Goal: Task Accomplishment & Management: Use online tool/utility

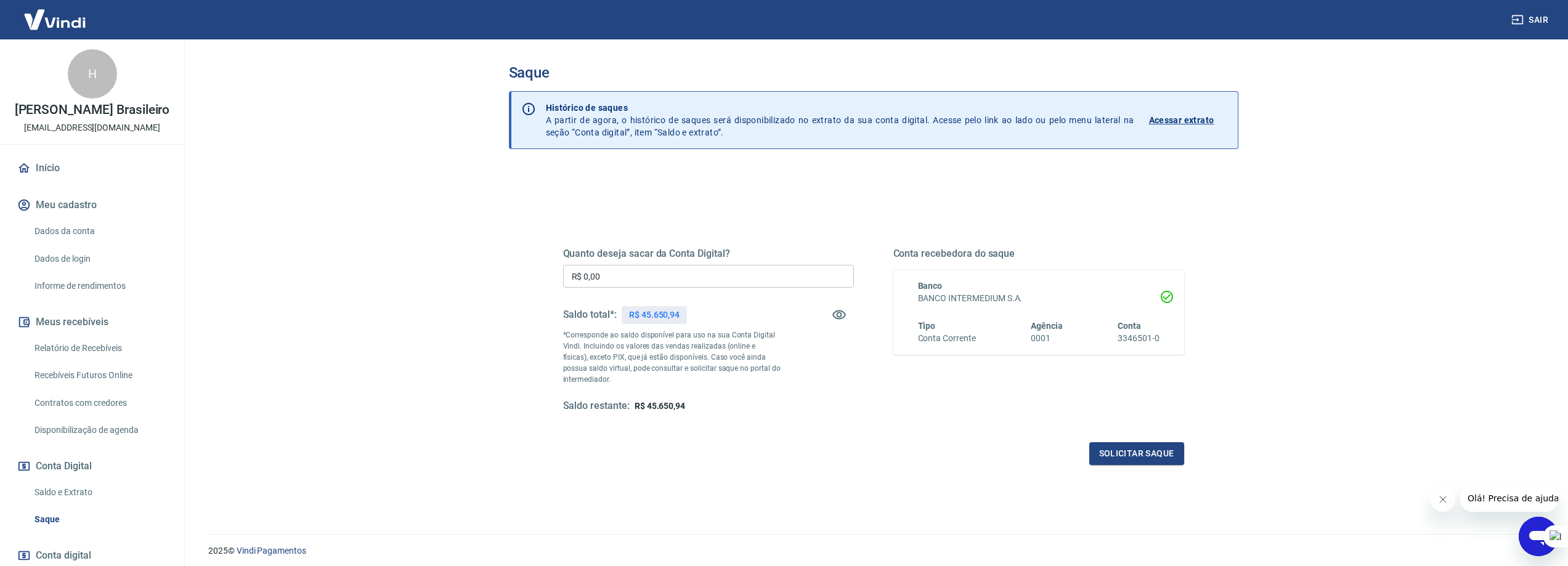
click at [646, 277] on input "R$ 0,00" at bounding box center [708, 276] width 291 height 22
type input "R$ 45.650,94"
click at [1132, 458] on button "Solicitar saque" at bounding box center [1137, 454] width 95 height 22
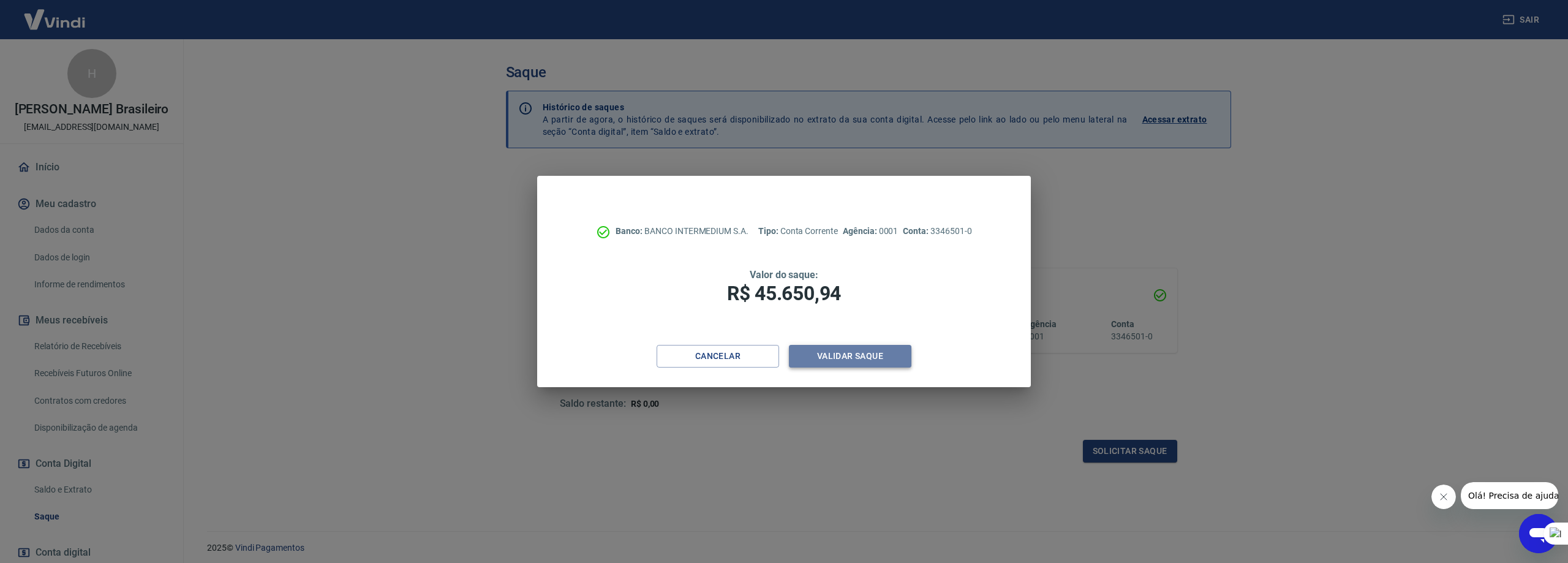
click at [838, 359] on button "Validar saque" at bounding box center [849, 356] width 122 height 22
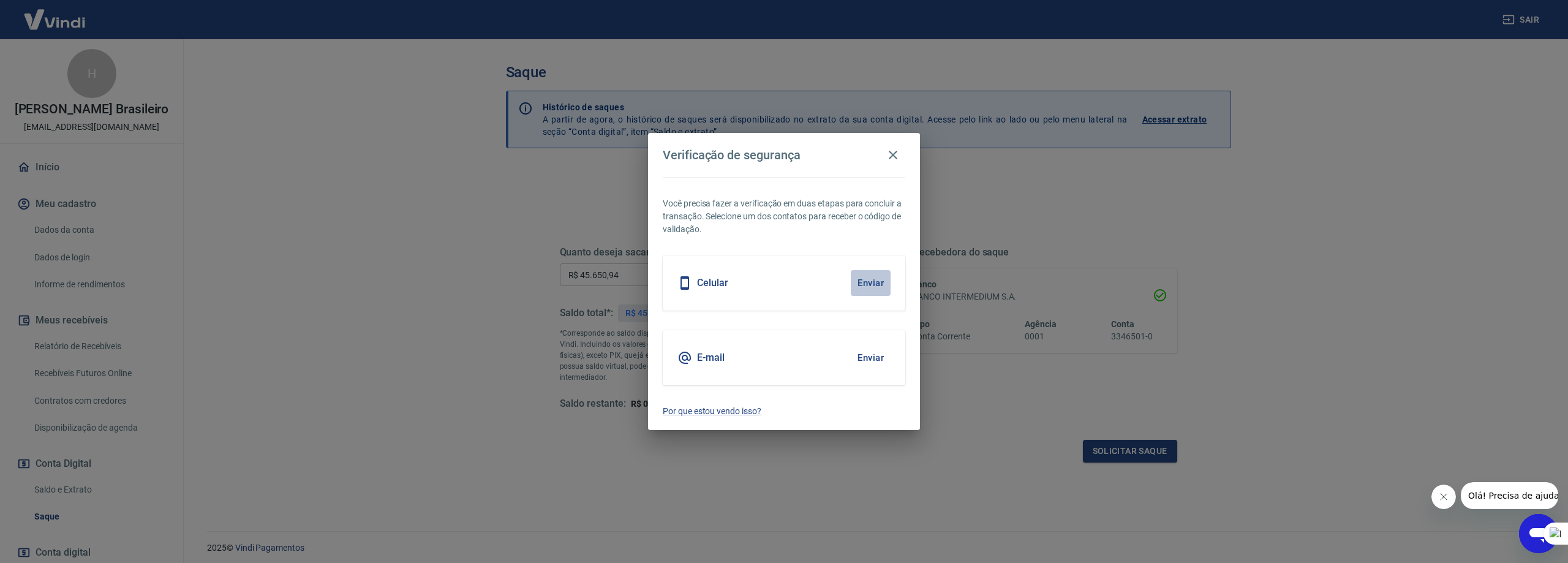
click at [852, 280] on button "Enviar" at bounding box center [871, 283] width 40 height 26
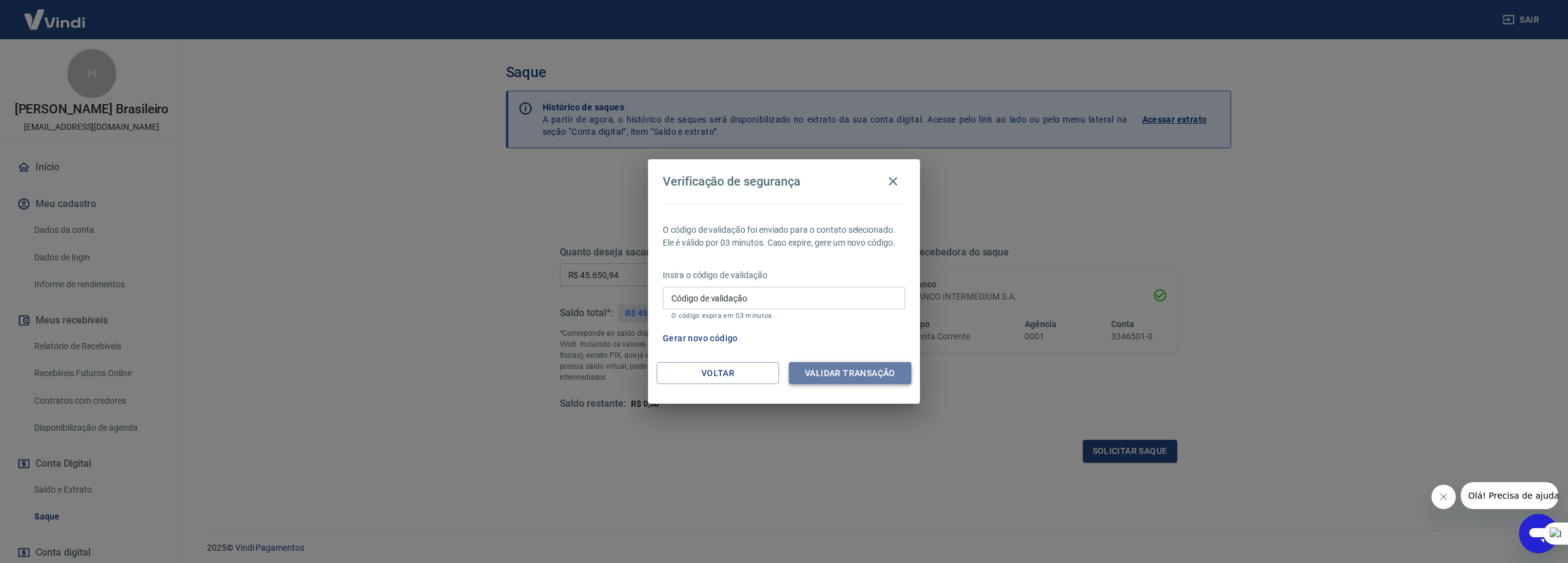
click at [852, 368] on button "Validar transação" at bounding box center [849, 373] width 122 height 22
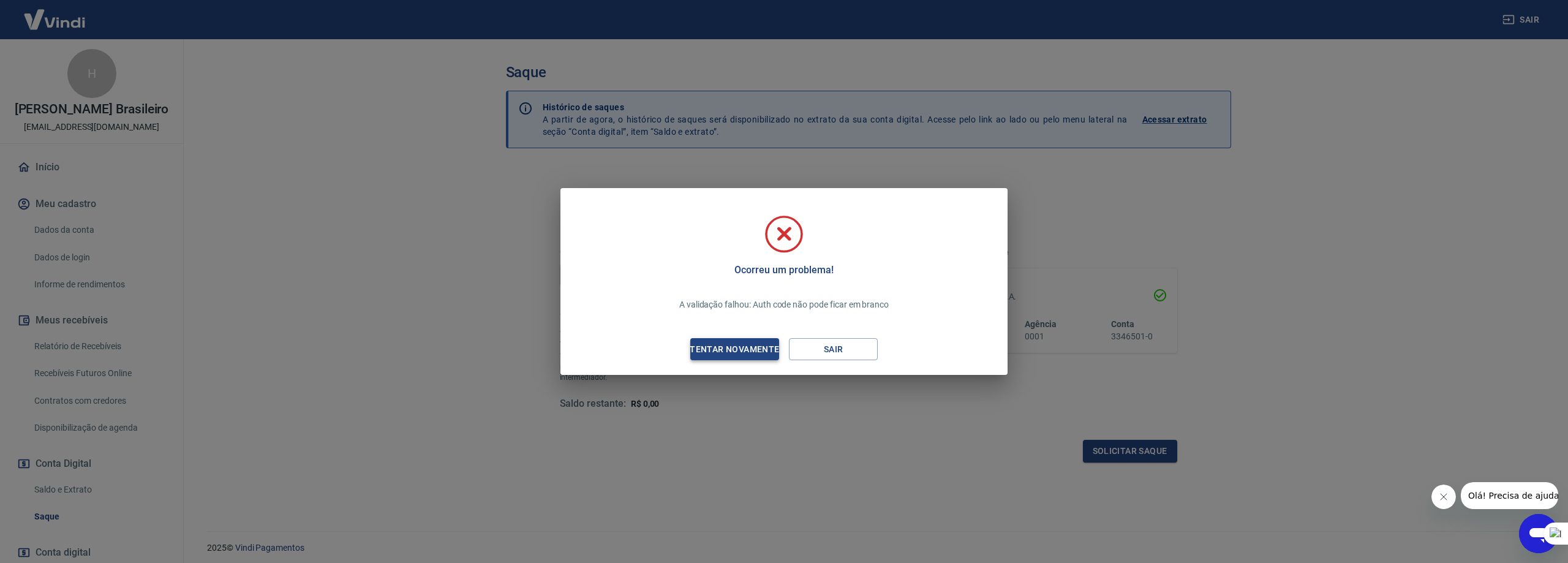
click at [730, 346] on div "Tentar novamente" at bounding box center [735, 349] width 119 height 15
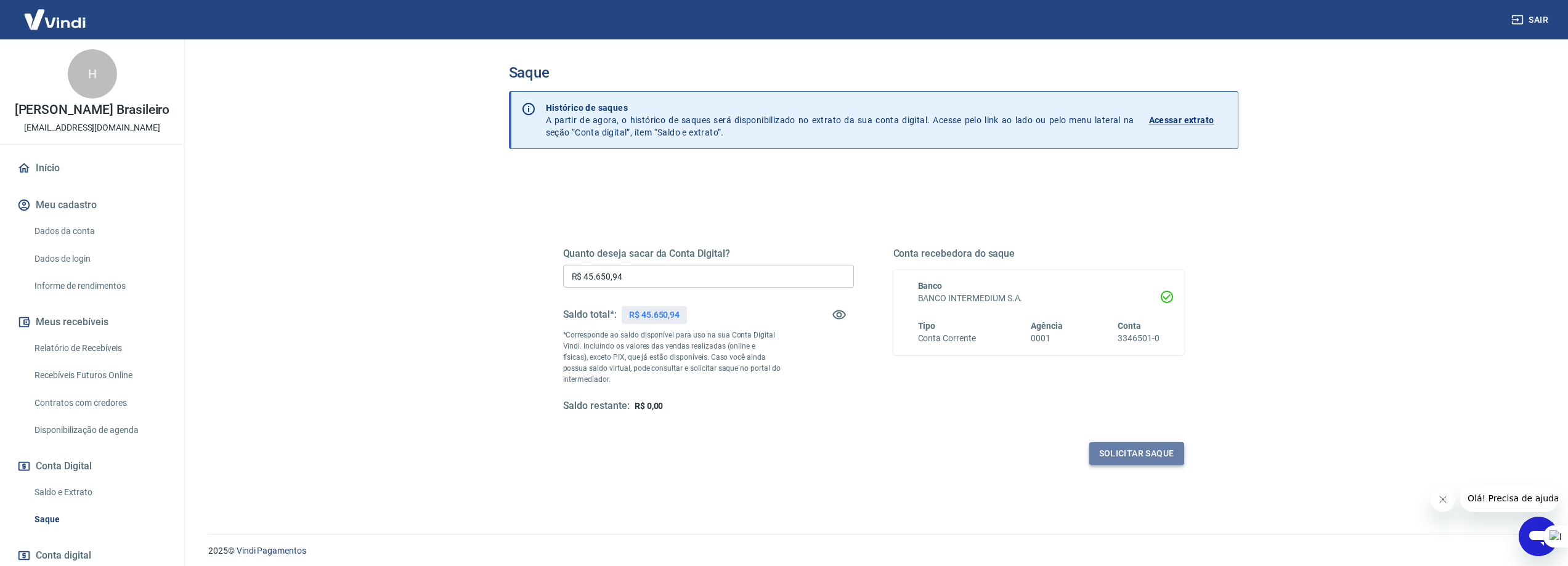
click at [1154, 451] on button "Solicitar saque" at bounding box center [1137, 454] width 95 height 22
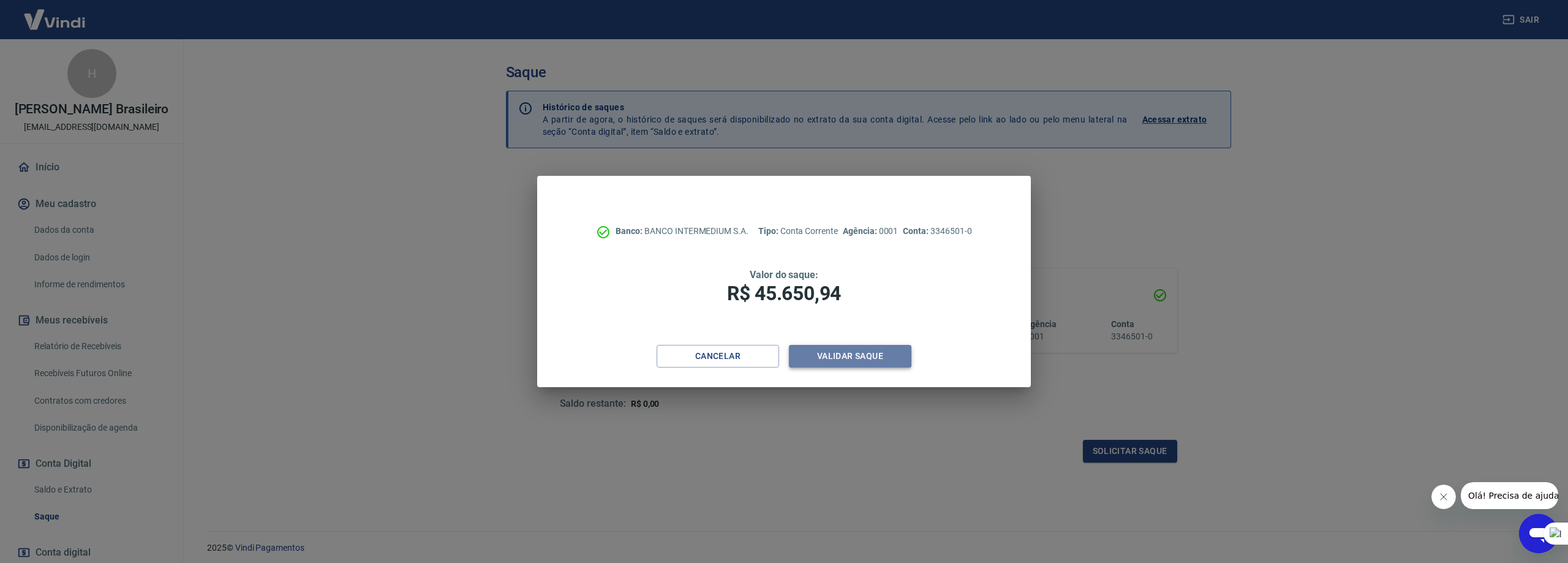
click at [820, 351] on button "Validar saque" at bounding box center [849, 356] width 122 height 22
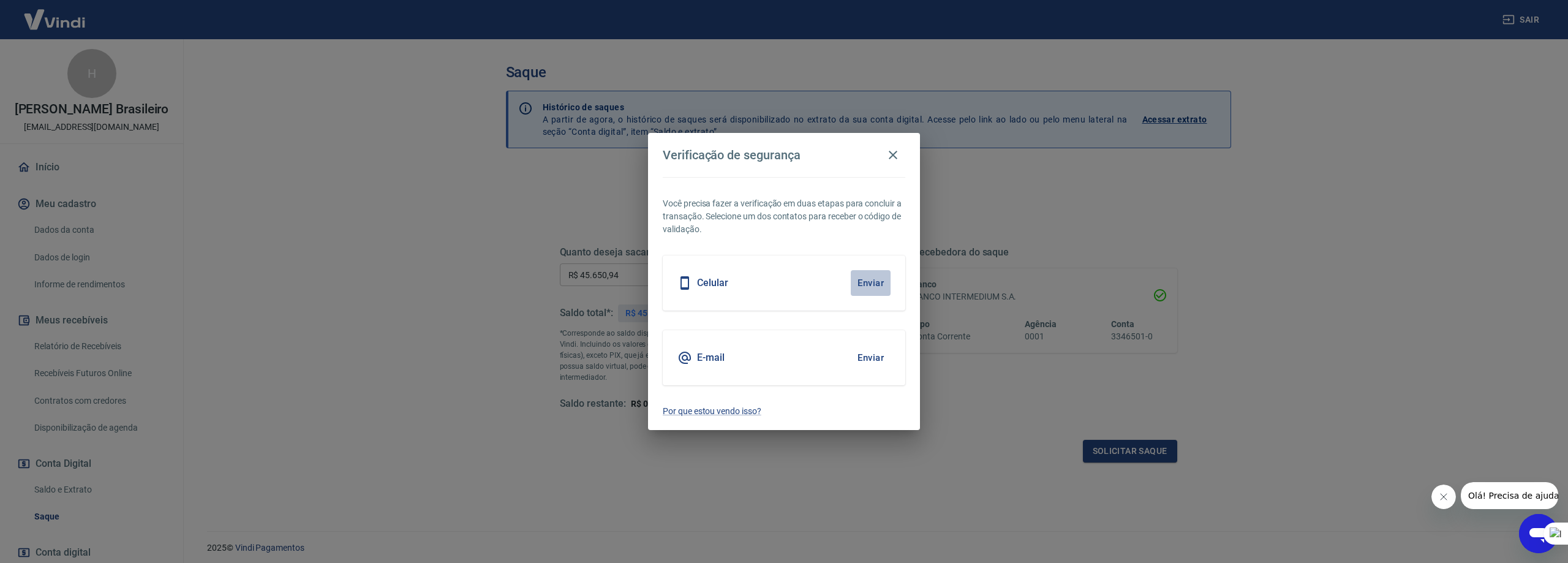
click at [870, 284] on button "Enviar" at bounding box center [871, 283] width 40 height 26
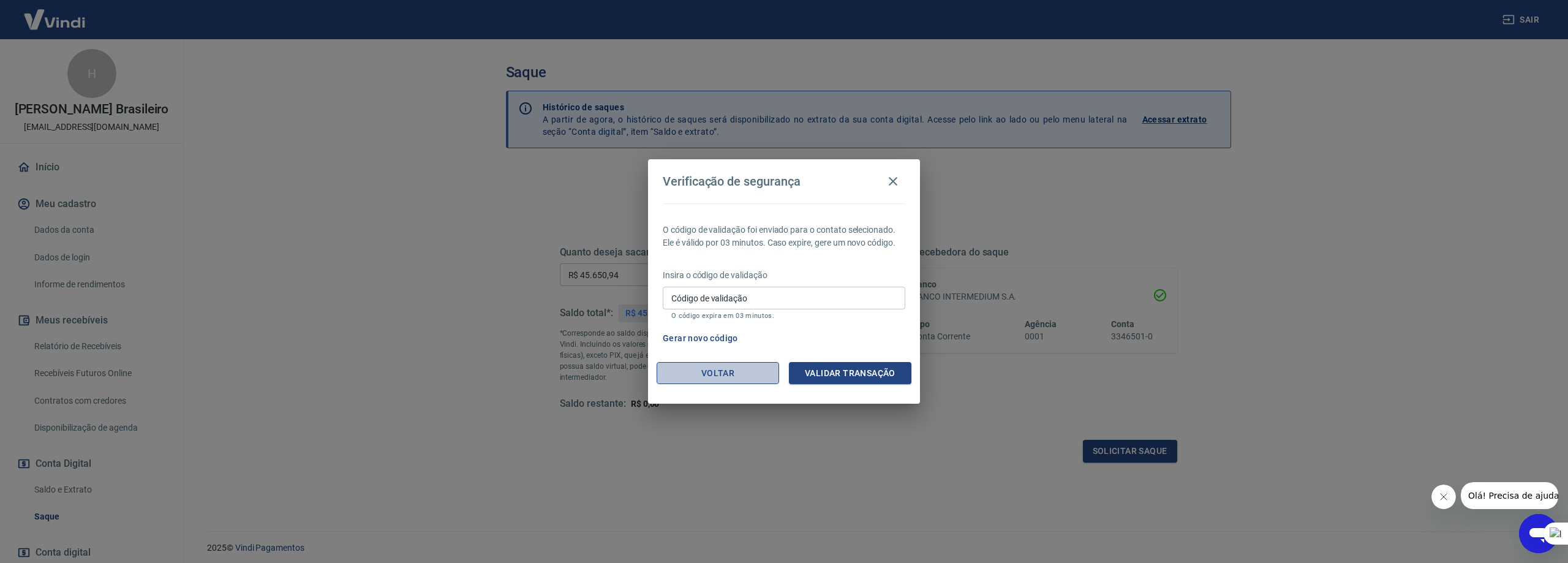
click at [712, 372] on button "Voltar" at bounding box center [718, 373] width 122 height 22
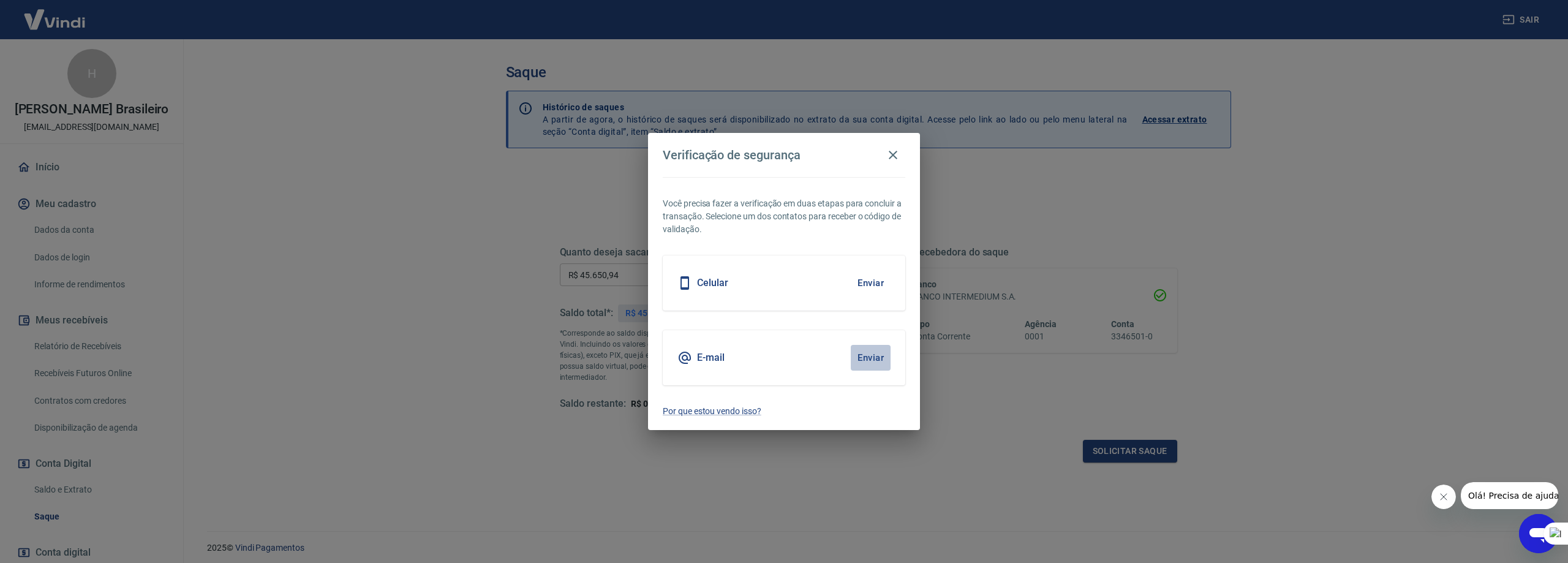
click at [867, 358] on button "Enviar" at bounding box center [871, 358] width 40 height 26
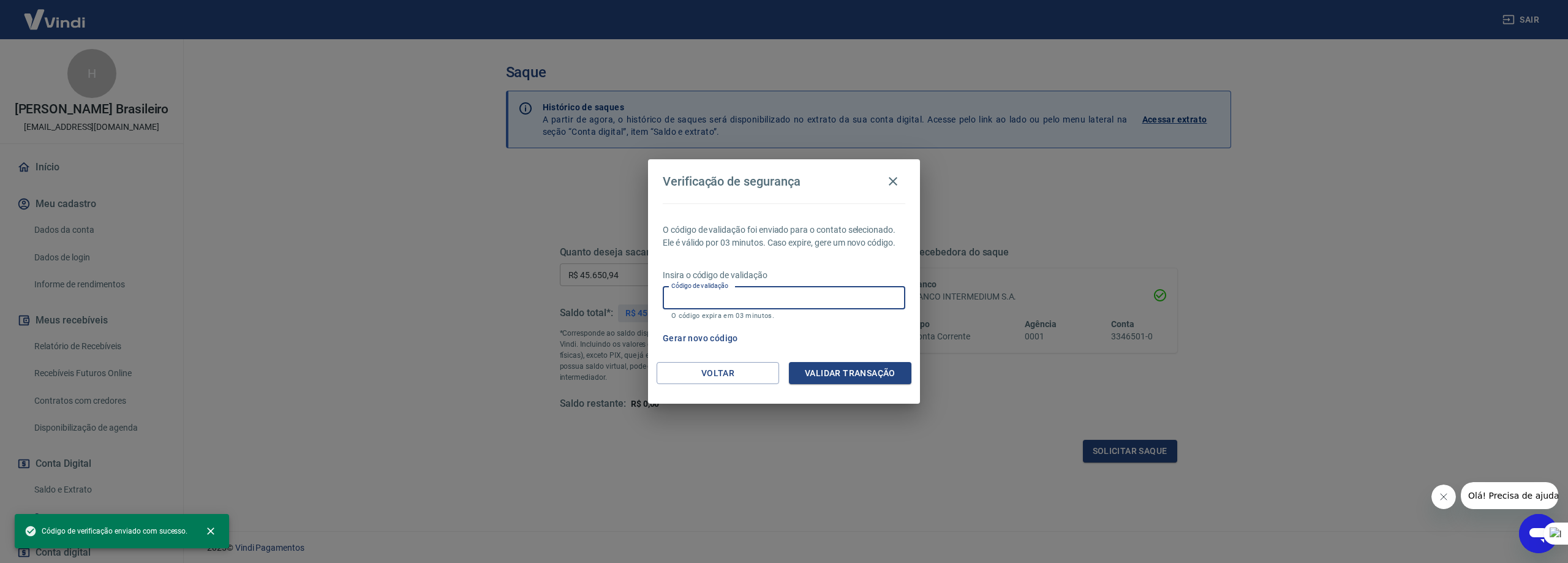
click at [724, 299] on input "Código de validação" at bounding box center [784, 298] width 243 height 22
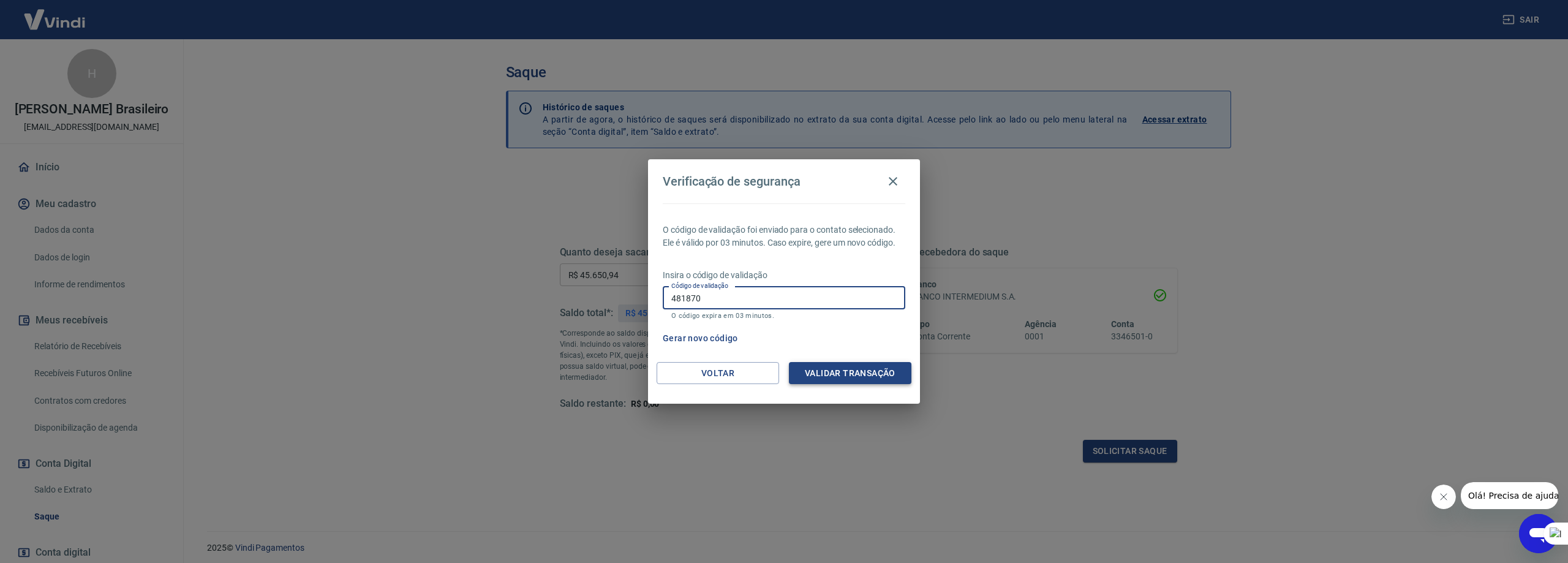
type input "481870"
click at [845, 373] on button "Validar transação" at bounding box center [849, 373] width 122 height 22
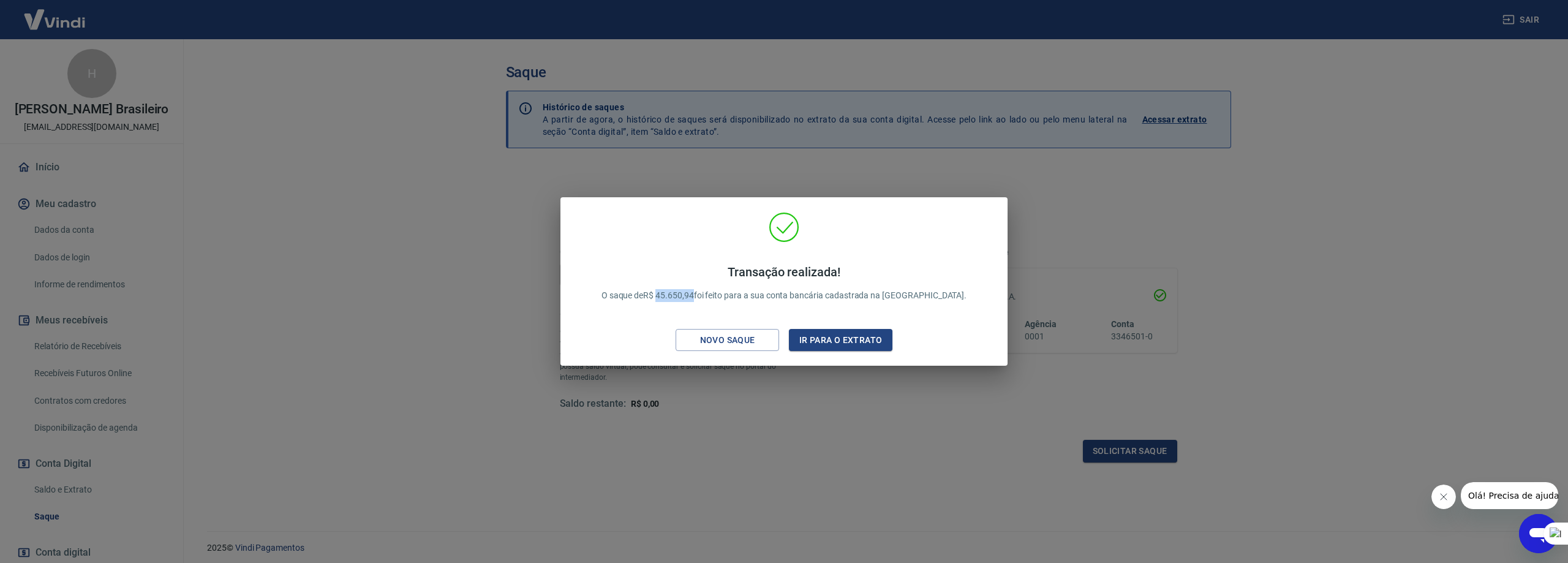
drag, startPoint x: 688, startPoint y: 299, endPoint x: 725, endPoint y: 302, distance: 37.1
click at [725, 302] on p "Transação realizada! O saque de R$ 45.650,94 foi feito para a sua conta bancári…" at bounding box center [784, 283] width 366 height 38
copy p "45.650,94"
click at [830, 345] on button "Ir para o extrato" at bounding box center [841, 340] width 104 height 22
